Goal: Transaction & Acquisition: Purchase product/service

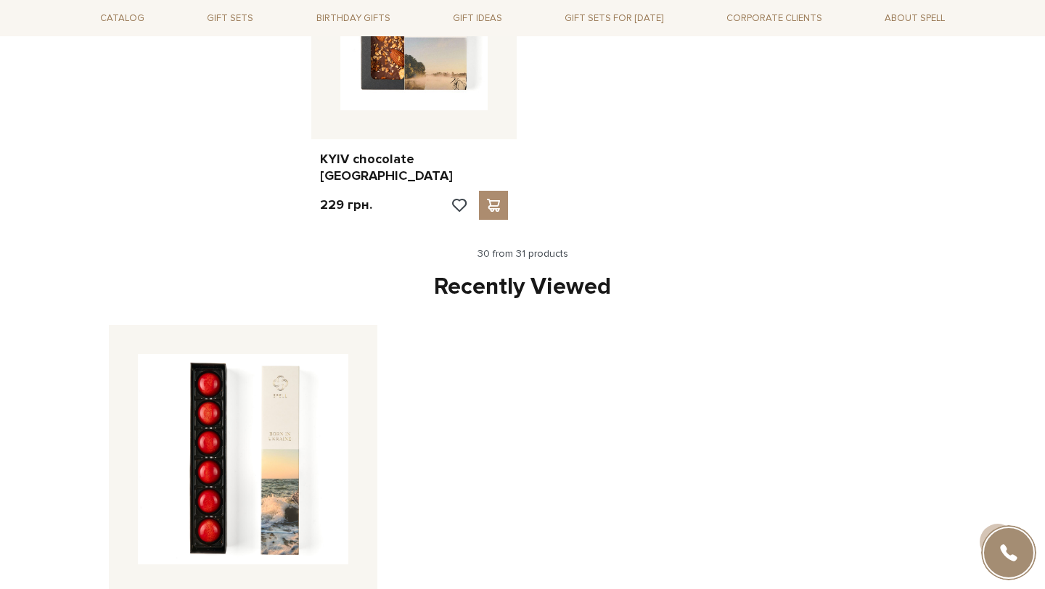
scroll to position [3417, 0]
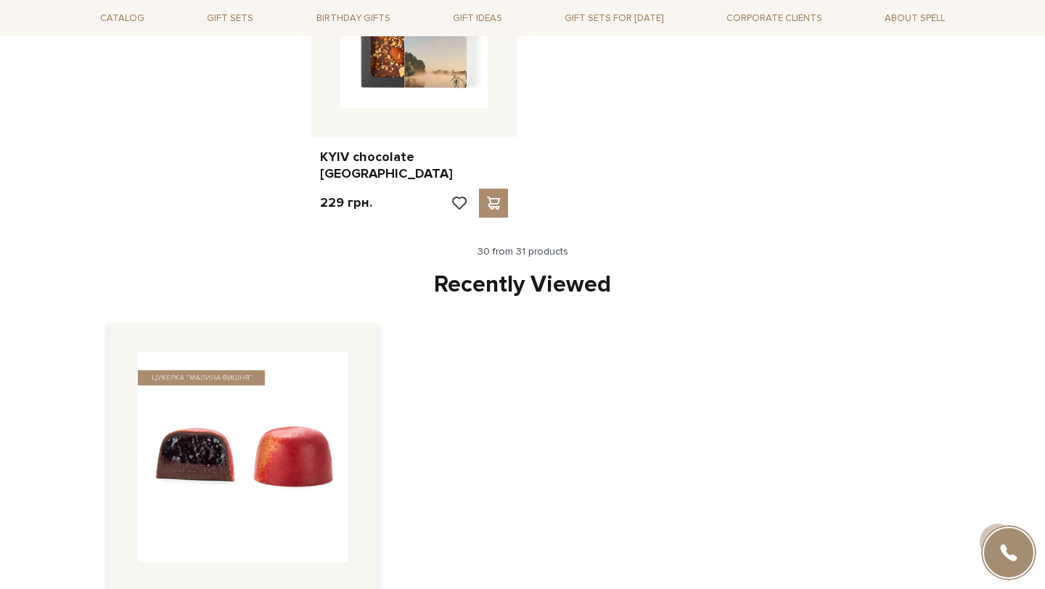
click at [277, 447] on img at bounding box center [243, 457] width 210 height 210
